Goal: Check status: Check status

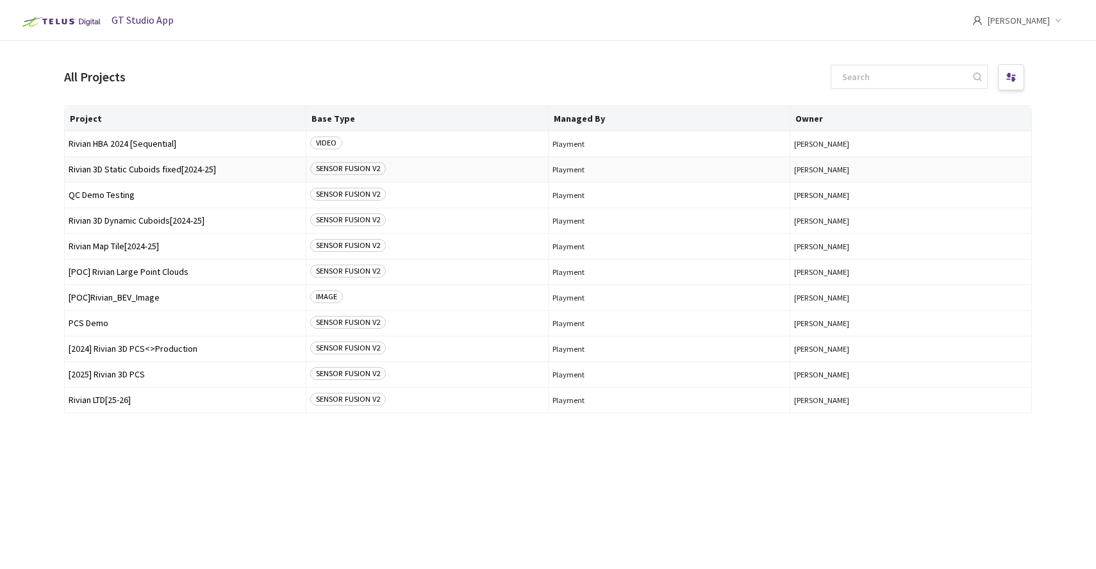
click at [144, 167] on span "Rivian 3D Static Cuboids fixed[2024-25]" at bounding box center [185, 170] width 233 height 10
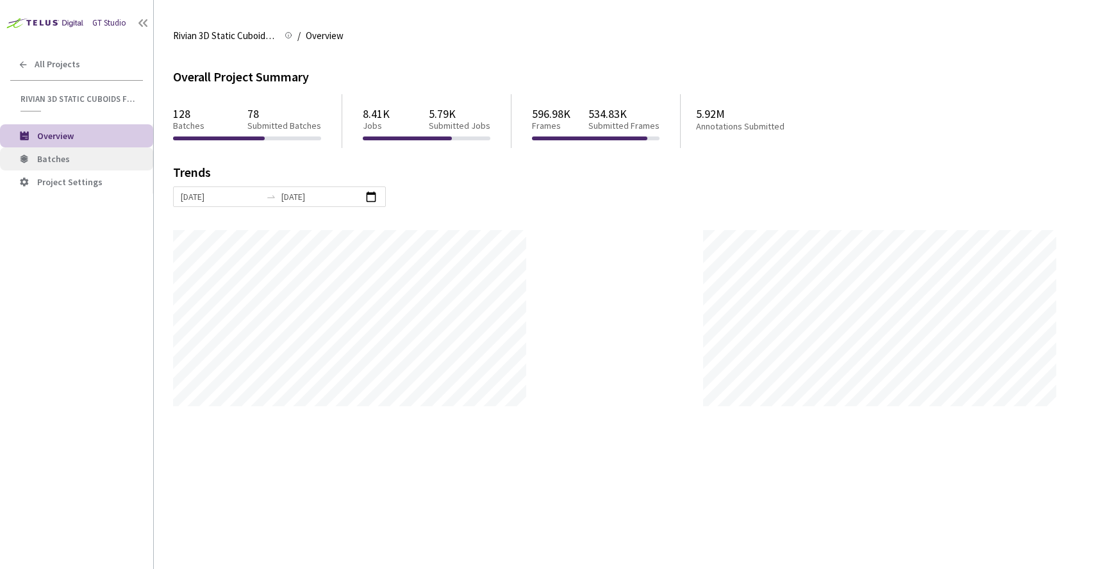
scroll to position [569, 1096]
click at [104, 159] on span "Batches" at bounding box center [90, 159] width 106 height 11
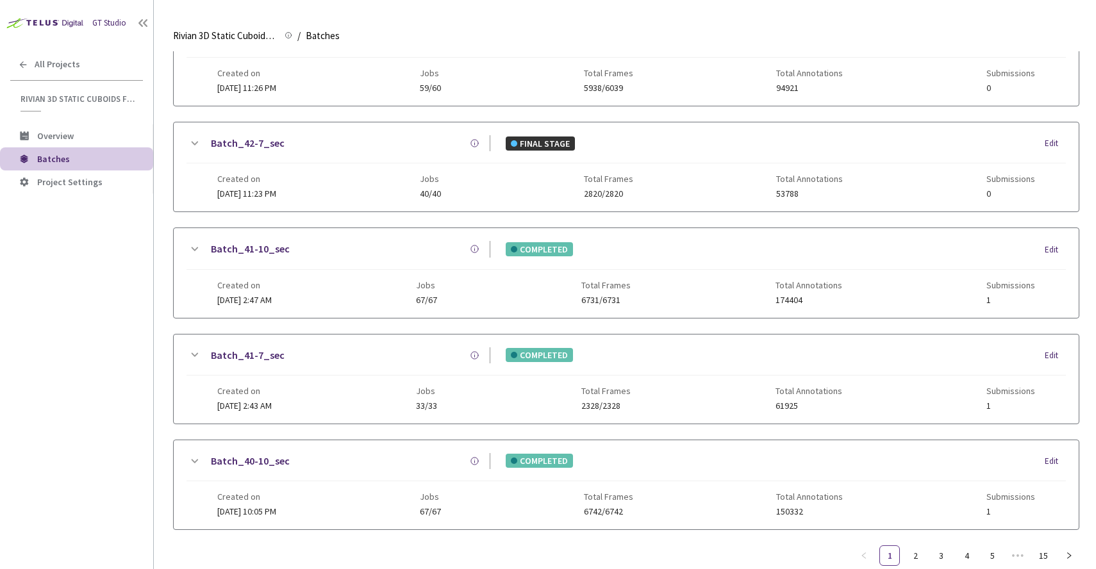
scroll to position [512, 0]
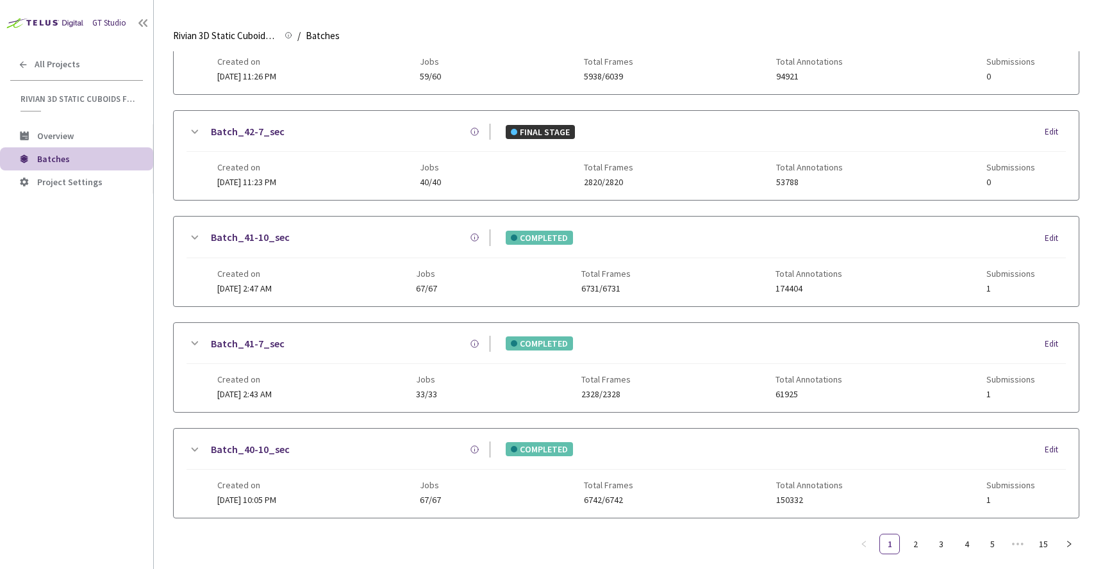
click at [246, 242] on link "Batch_41-10_sec" at bounding box center [250, 238] width 79 height 16
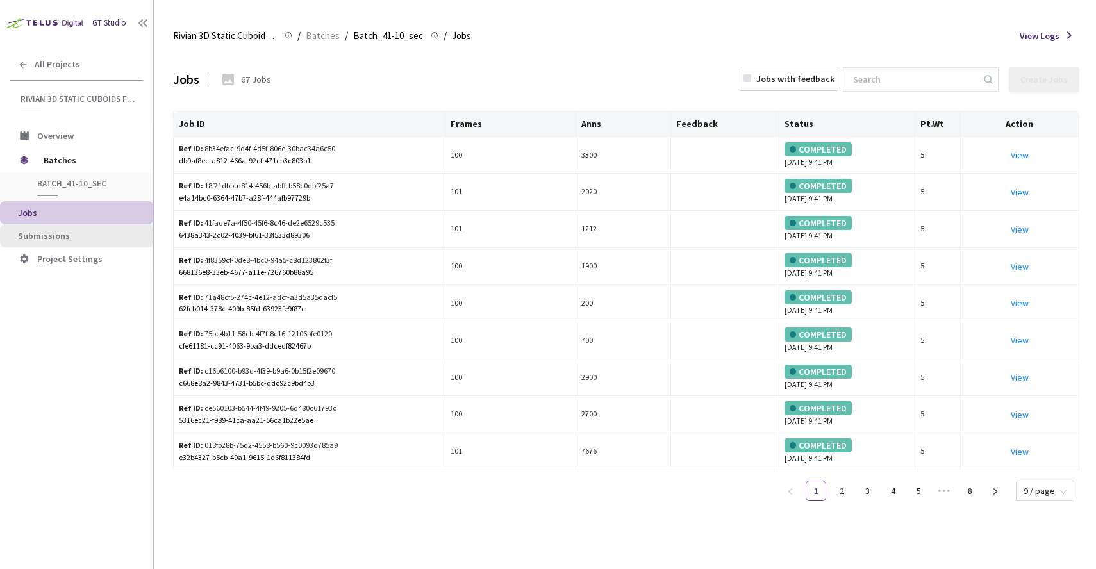
click at [69, 237] on span "Submissions" at bounding box center [80, 236] width 125 height 11
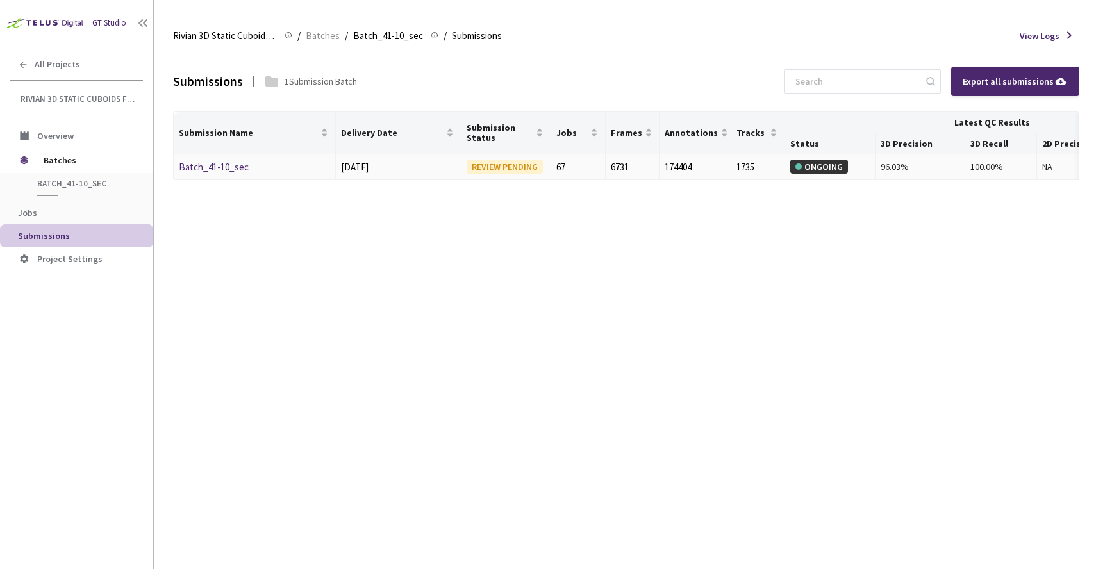
click at [244, 171] on link "Batch_41-10_sec" at bounding box center [214, 167] width 70 height 12
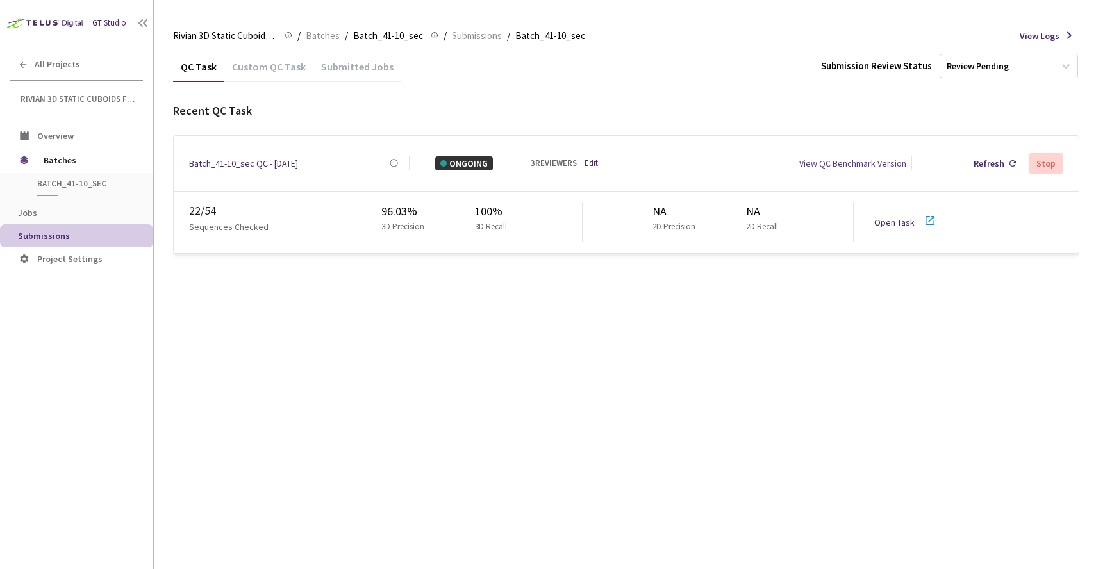
click at [655, 67] on div "QC Task Custom QC Task Submitted Jobs Submission Review Status Review Pending" at bounding box center [626, 66] width 906 height 30
click at [872, 216] on div "22 / 54 Sequences Checked 96.03% 3D Precision 100% 3D Recall NA 2D Precision NA…" at bounding box center [626, 223] width 905 height 62
click at [883, 217] on link "Open Task" at bounding box center [894, 223] width 40 height 12
